Goal: Answer question/provide support

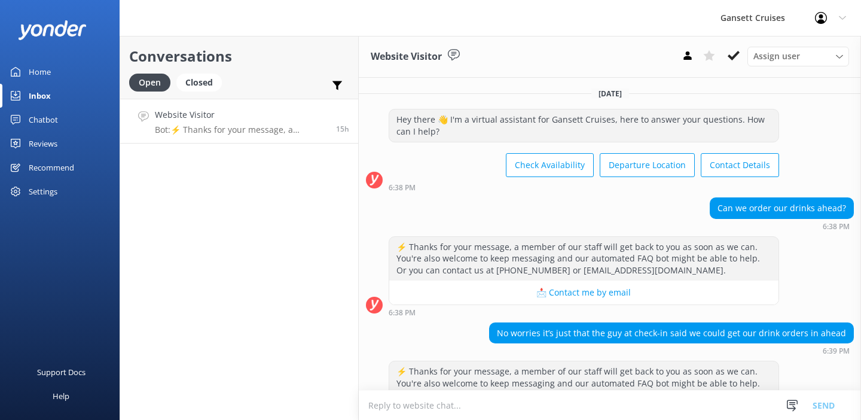
scroll to position [276, 0]
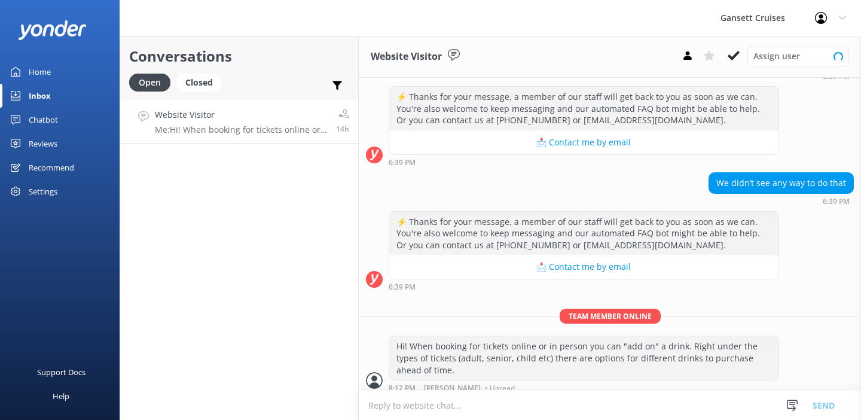
click at [236, 128] on p "Me: Hi! When booking for tickets online or in person you can "add on" a drink. …" at bounding box center [241, 129] width 172 height 11
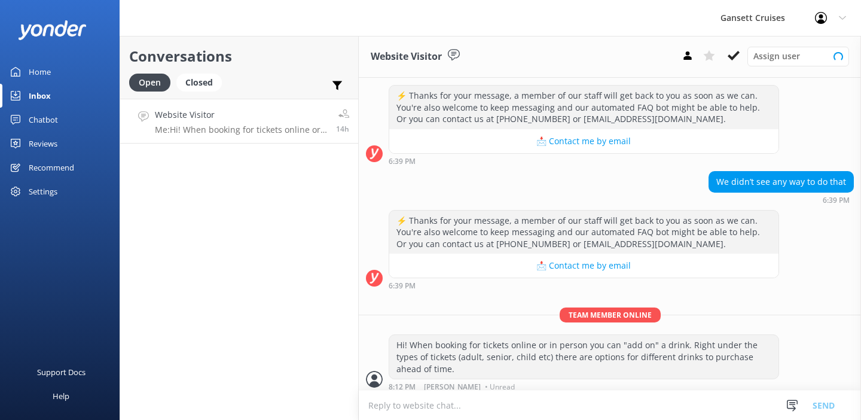
click at [237, 126] on p "Me: Hi! When booking for tickets online or in person you can "add on" a drink. …" at bounding box center [241, 129] width 172 height 11
click at [267, 133] on p "Me: Hi! When booking for tickets online or in person you can "add on" a drink. …" at bounding box center [241, 129] width 172 height 11
click at [735, 57] on icon at bounding box center [733, 56] width 12 height 12
